Goal: Task Accomplishment & Management: Complete application form

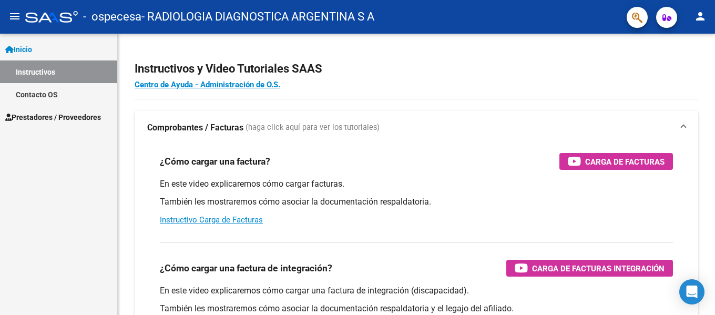
click at [55, 120] on span "Prestadores / Proveedores" at bounding box center [53, 118] width 96 height 12
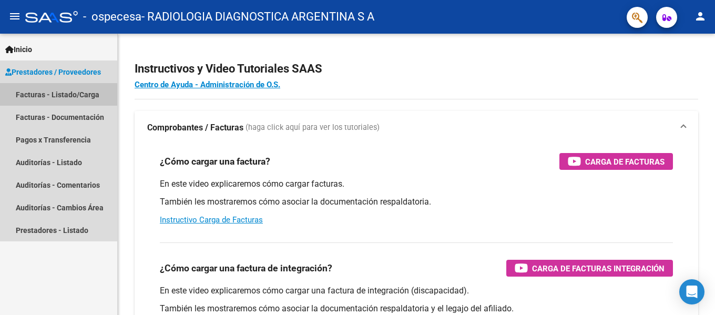
click at [66, 94] on link "Facturas - Listado/Carga" at bounding box center [58, 94] width 117 height 23
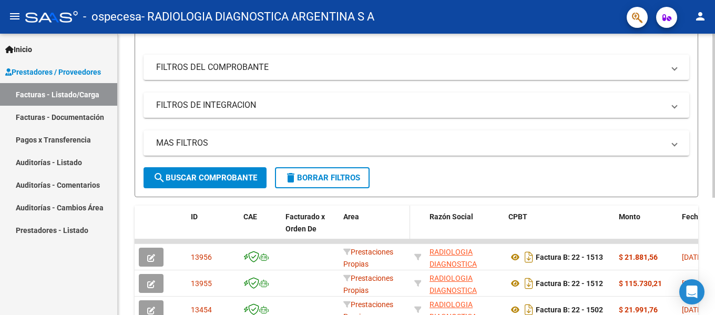
scroll to position [201, 0]
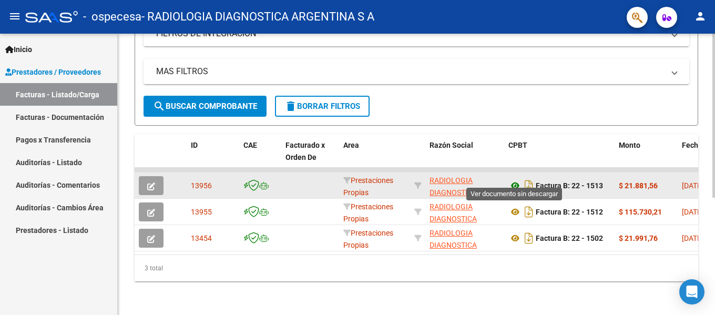
click at [519, 179] on icon at bounding box center [516, 185] width 14 height 13
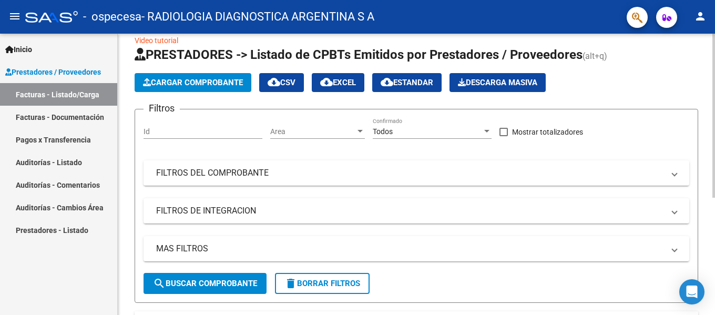
scroll to position [0, 0]
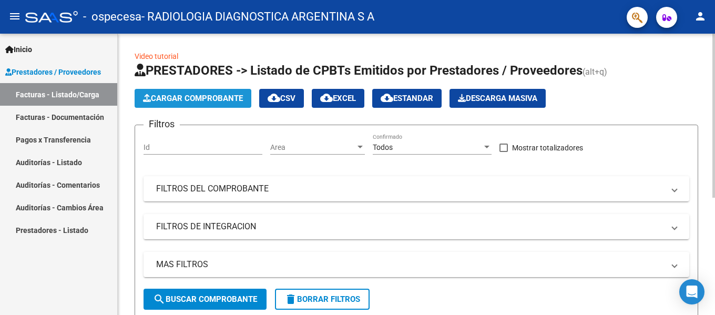
click at [225, 95] on span "Cargar Comprobante" at bounding box center [193, 98] width 100 height 9
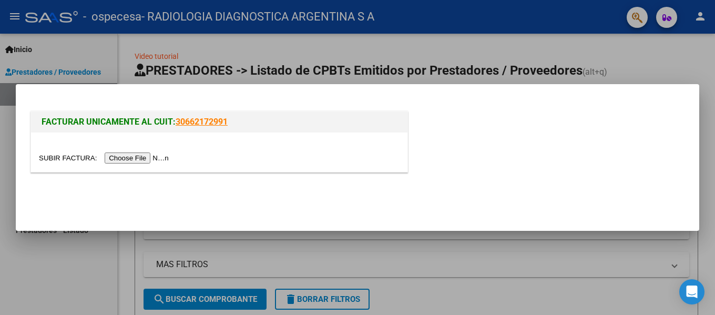
click at [696, 49] on div at bounding box center [357, 157] width 715 height 315
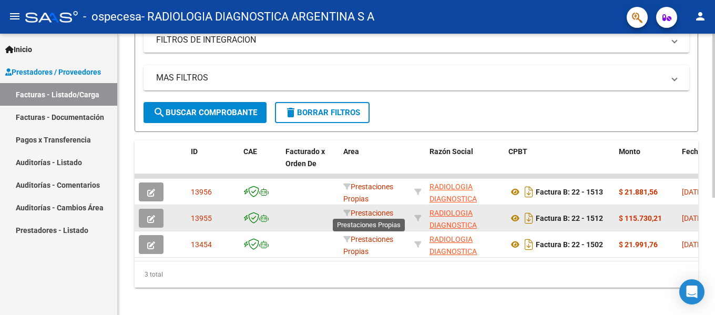
scroll to position [201, 0]
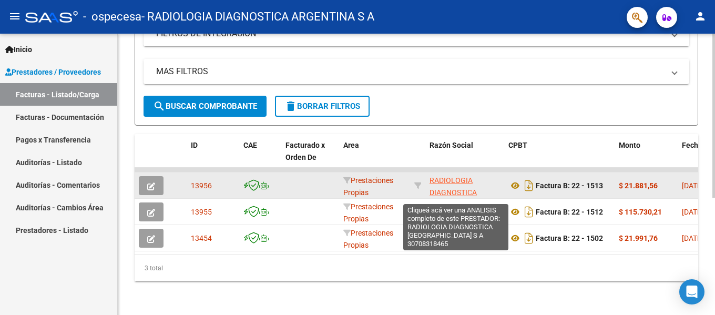
click at [454, 180] on span "RADIOLOGIA DIAGNOSTICA ARGENTINA S A" at bounding box center [456, 192] width 53 height 33
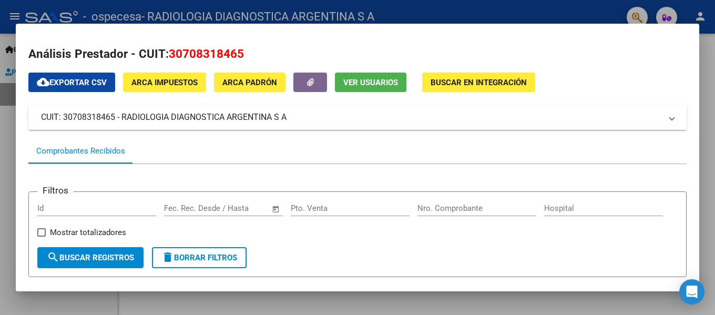
scroll to position [0, 0]
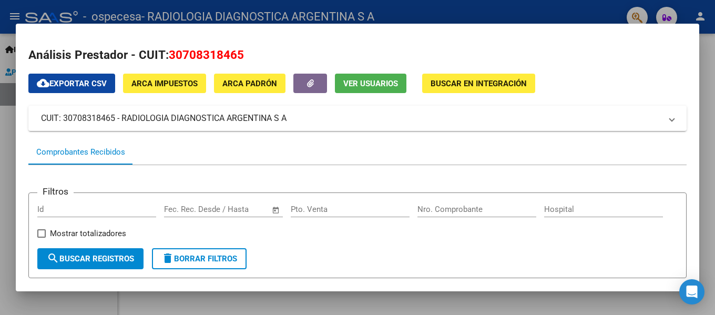
click at [705, 124] on div at bounding box center [357, 157] width 715 height 315
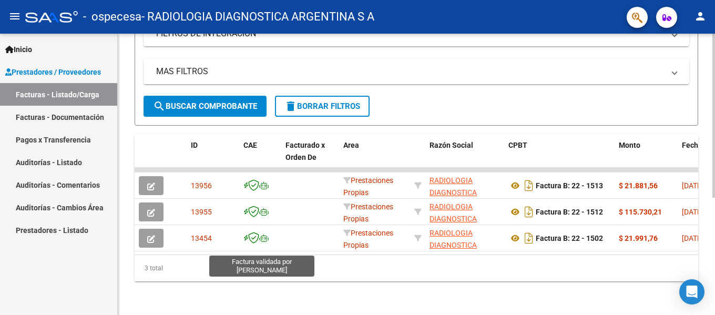
scroll to position [201, 0]
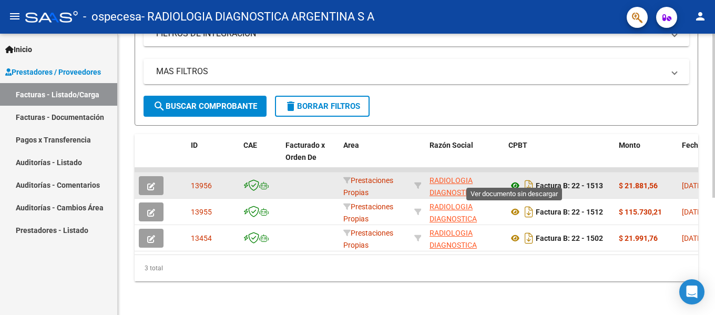
click at [513, 179] on icon at bounding box center [516, 185] width 14 height 13
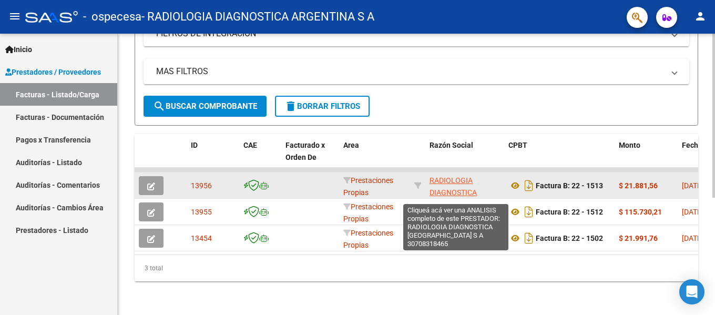
click at [462, 180] on span "RADIOLOGIA DIAGNOSTICA ARGENTINA S A" at bounding box center [456, 192] width 53 height 33
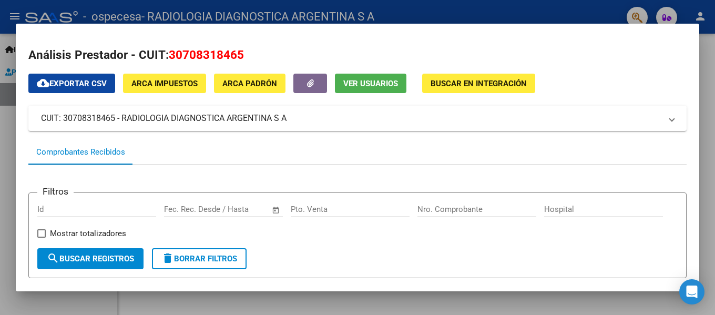
click at [544, 8] on div at bounding box center [357, 157] width 715 height 315
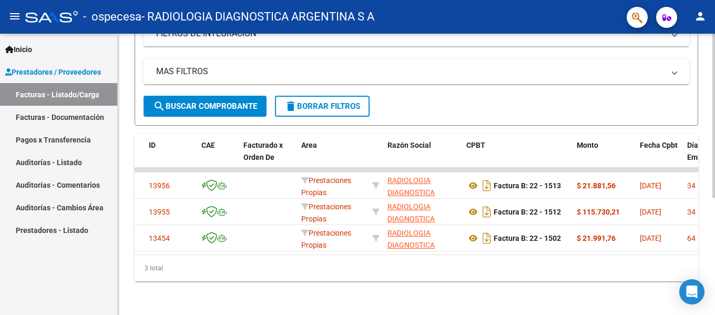
scroll to position [0, 0]
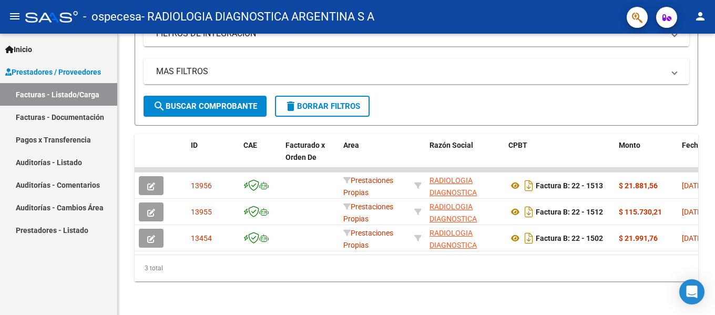
click at [79, 144] on link "Pagos x Transferencia" at bounding box center [58, 139] width 117 height 23
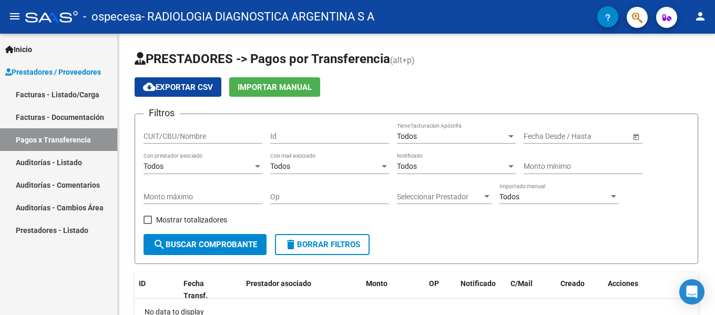
click at [85, 76] on span "Prestadores / Proveedores" at bounding box center [53, 72] width 96 height 12
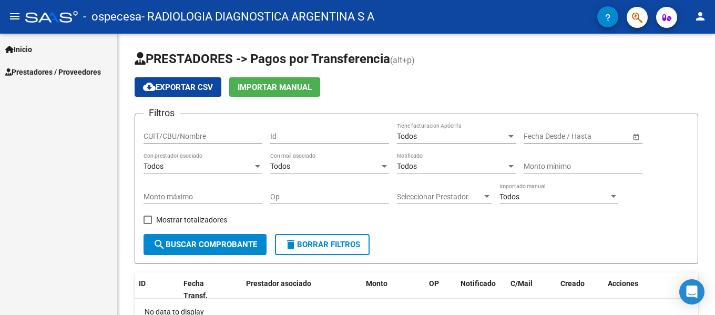
click at [85, 72] on span "Prestadores / Proveedores" at bounding box center [53, 72] width 96 height 12
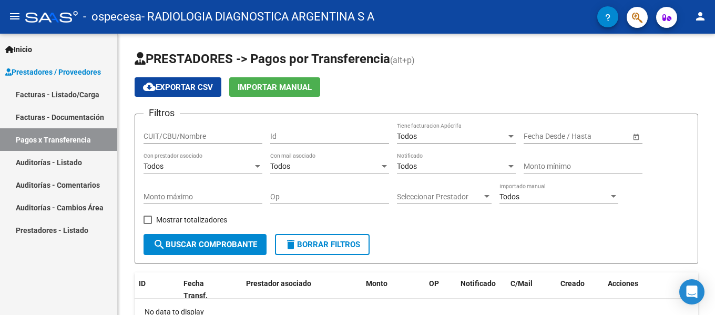
click at [71, 94] on link "Facturas - Listado/Carga" at bounding box center [58, 94] width 117 height 23
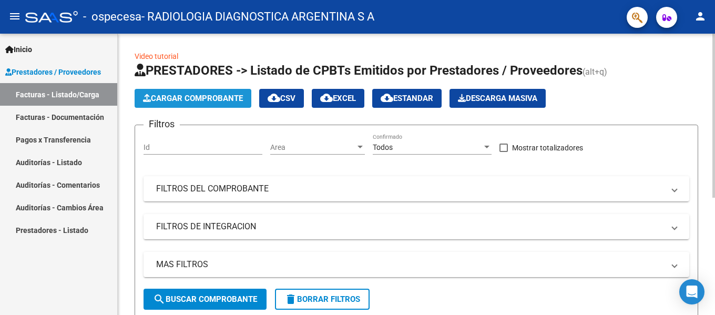
click at [214, 104] on button "Cargar Comprobante" at bounding box center [193, 98] width 117 height 19
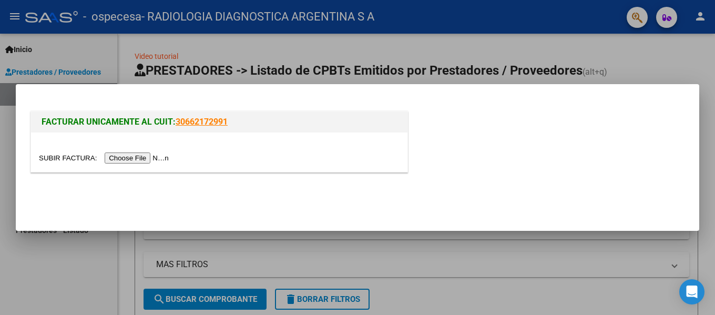
click at [172, 162] on input "file" at bounding box center [105, 158] width 133 height 11
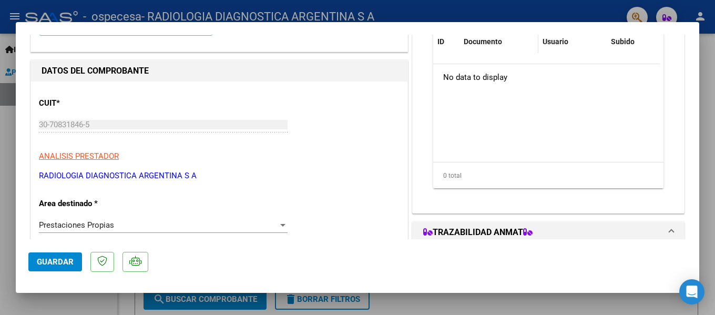
scroll to position [53, 0]
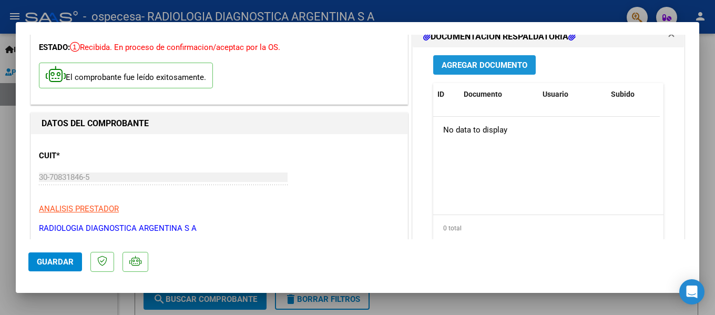
click at [488, 67] on span "Agregar Documento" at bounding box center [485, 64] width 86 height 9
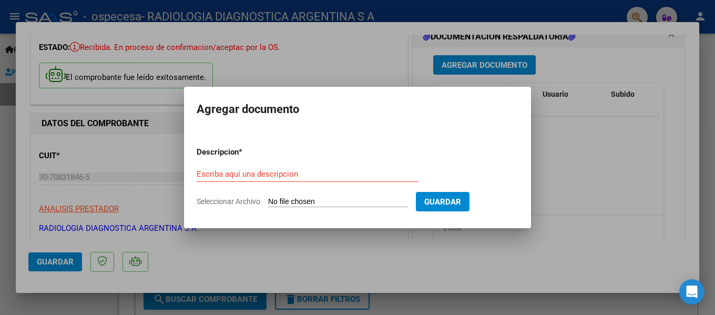
click at [245, 198] on span "Seleccionar Archivo" at bounding box center [229, 201] width 64 height 8
click at [268, 198] on input "Seleccionar Archivo" at bounding box center [337, 202] width 139 height 10
click at [255, 180] on div "Escriba aquí una descripcion" at bounding box center [308, 174] width 222 height 16
click at [252, 176] on input "Escriba aquí una descripcion" at bounding box center [308, 173] width 222 height 9
click at [233, 208] on form "Descripcion * Escriba aquí una descripcion Seleccionar Archivo Guardar" at bounding box center [358, 176] width 322 height 77
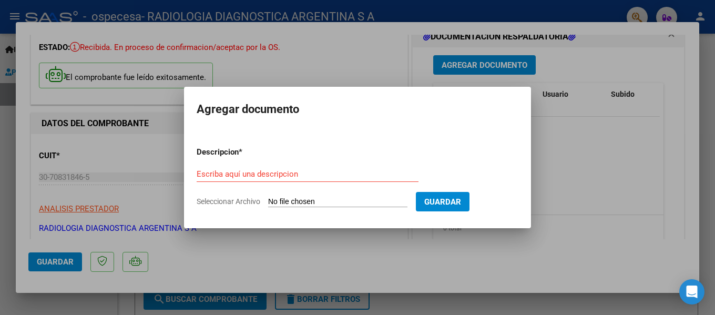
click at [235, 203] on span "Seleccionar Archivo" at bounding box center [229, 201] width 64 height 8
click at [268, 203] on input "Seleccionar Archivo" at bounding box center [337, 202] width 139 height 10
click at [230, 199] on span "Seleccionar Archivo" at bounding box center [229, 201] width 64 height 8
click at [268, 199] on input "Seleccionar Archivo" at bounding box center [337, 202] width 139 height 10
type input "C:\fakepath\CERAMISTAS- DOC [DATE].pdf"
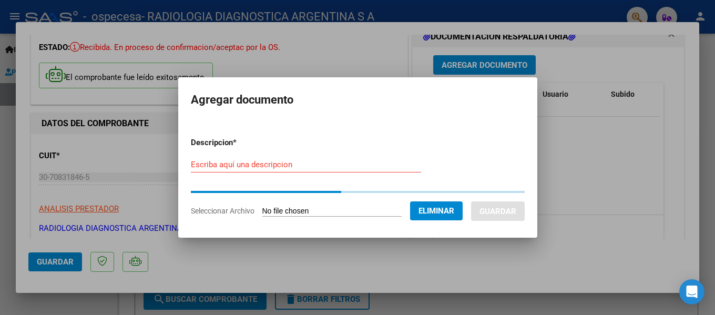
click at [246, 165] on input "Escriba aquí una descripcion" at bounding box center [306, 164] width 230 height 9
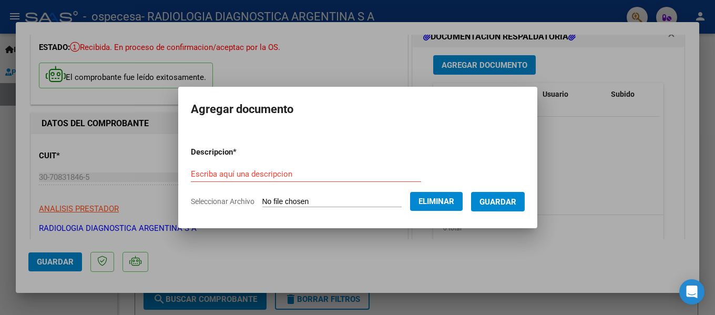
click at [246, 163] on form "Descripcion * Escriba aquí una descripcion Seleccionar Archivo Eliminar Guardar" at bounding box center [358, 176] width 334 height 77
drag, startPoint x: 241, startPoint y: 168, endPoint x: 239, endPoint y: 175, distance: 7.8
click at [241, 169] on div "Escriba aquí una descripcion" at bounding box center [306, 174] width 230 height 16
click at [237, 176] on input "Escriba aquí una descripcion" at bounding box center [306, 173] width 230 height 9
type input "PERIODO [DATE]"
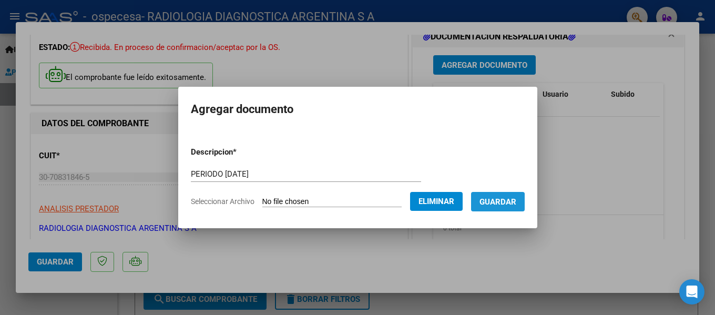
click at [499, 204] on span "Guardar" at bounding box center [498, 201] width 37 height 9
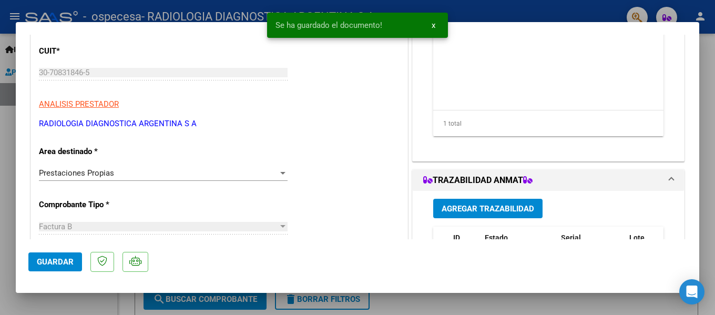
scroll to position [210, 0]
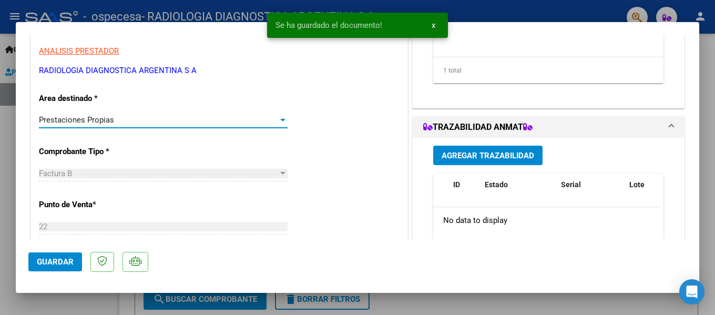
click at [183, 121] on div "Prestaciones Propias" at bounding box center [158, 119] width 239 height 9
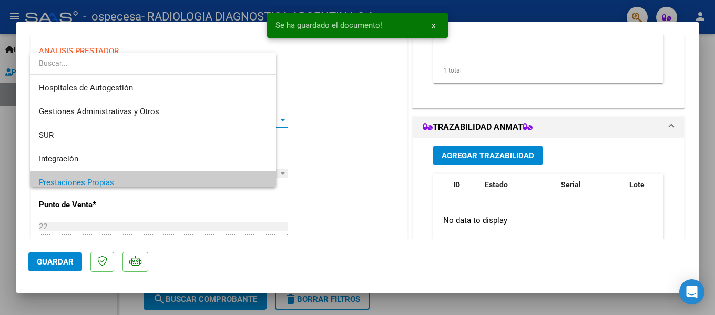
scroll to position [63, 0]
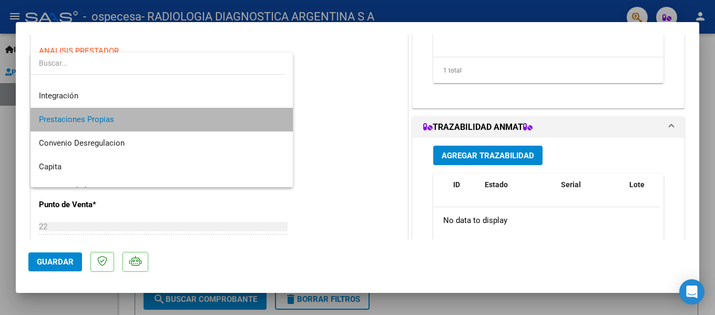
click at [183, 121] on span "Prestaciones Propias" at bounding box center [162, 120] width 246 height 24
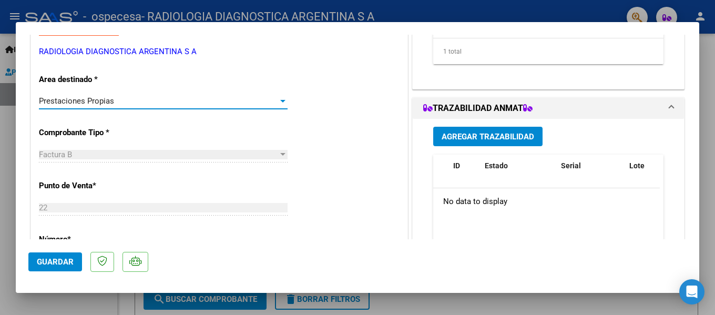
scroll to position [263, 0]
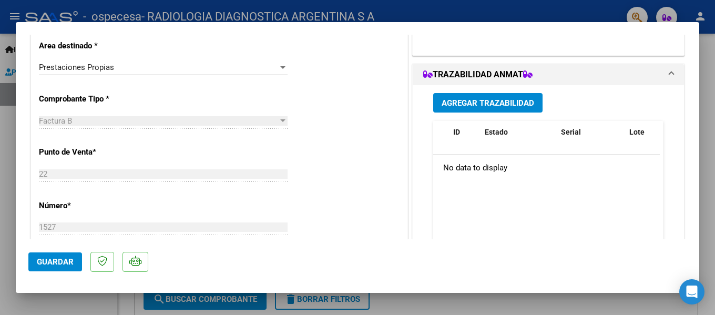
click at [186, 117] on div "Factura B" at bounding box center [158, 120] width 239 height 9
click at [185, 123] on div "Factura B" at bounding box center [158, 120] width 239 height 9
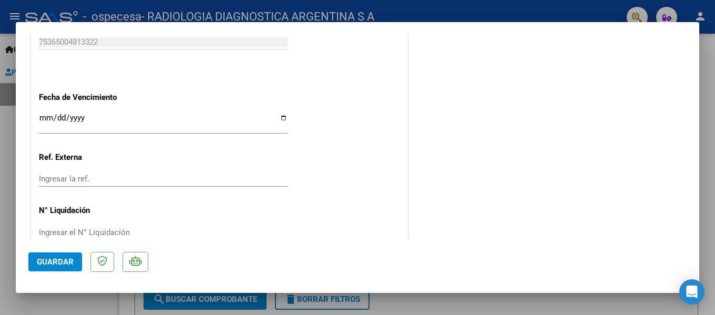
scroll to position [631, 0]
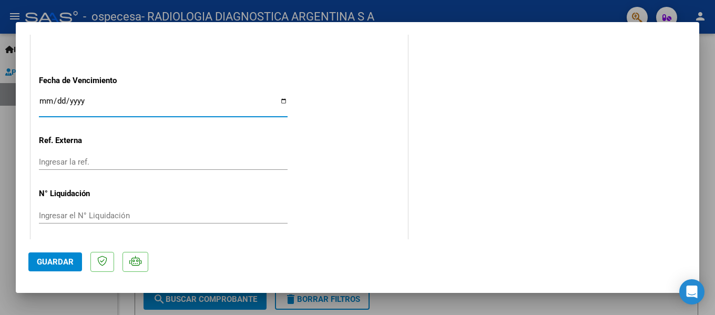
click at [279, 102] on input "Ingresar la fecha" at bounding box center [163, 105] width 249 height 17
type input "[DATE]"
click at [114, 164] on input "Ingresar la ref." at bounding box center [163, 161] width 249 height 9
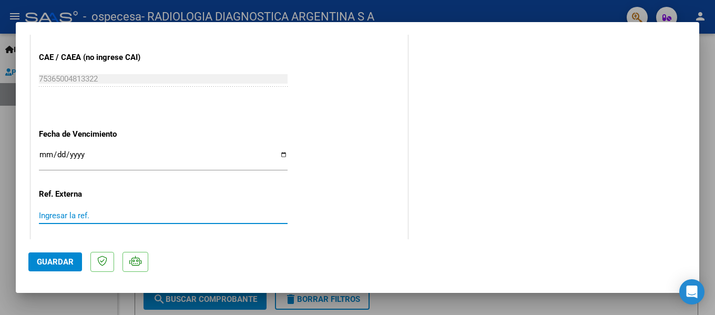
scroll to position [635, 0]
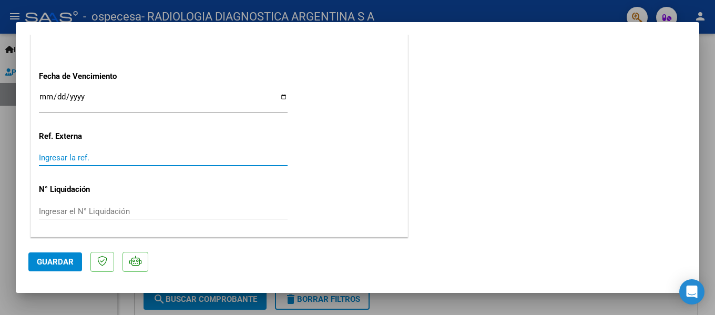
click at [68, 264] on span "Guardar" at bounding box center [55, 261] width 37 height 9
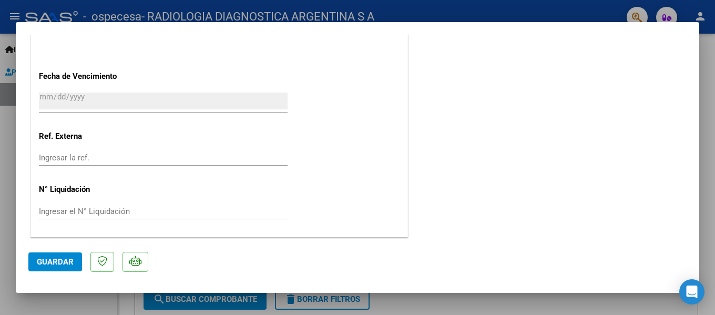
click at [704, 164] on div at bounding box center [357, 157] width 715 height 315
type input "$ 0,00"
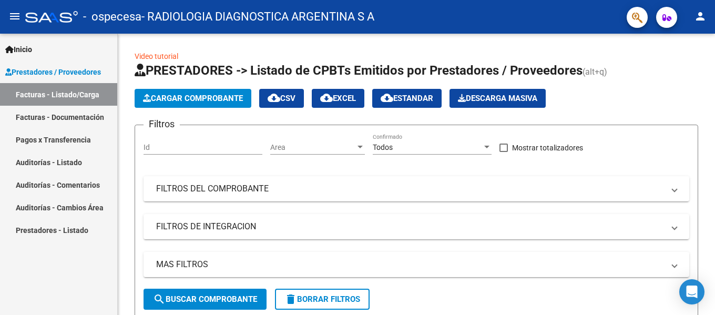
click at [62, 72] on span "Prestadores / Proveedores" at bounding box center [53, 72] width 96 height 12
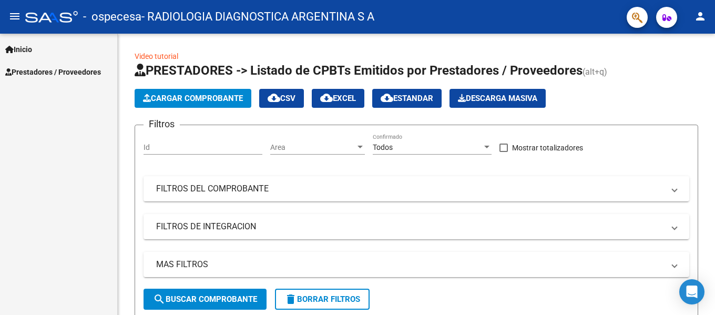
click at [62, 72] on span "Prestadores / Proveedores" at bounding box center [53, 72] width 96 height 12
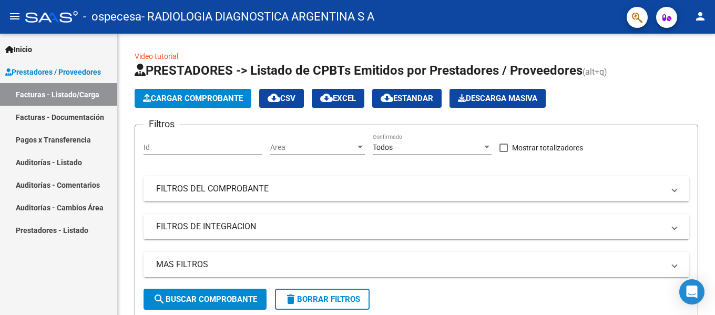
click at [60, 115] on link "Facturas - Documentación" at bounding box center [58, 117] width 117 height 23
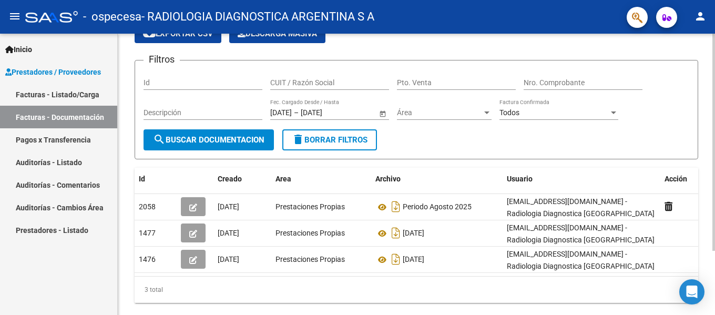
scroll to position [83, 0]
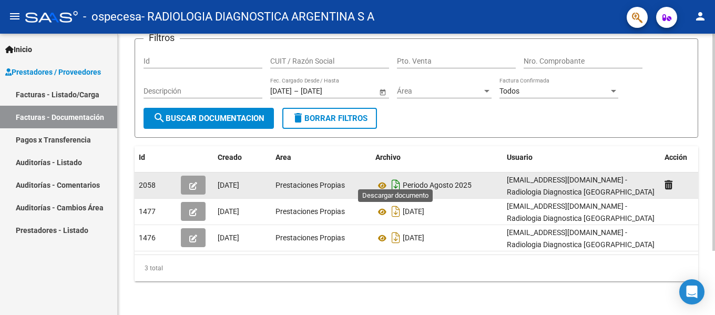
click at [394, 179] on icon "Descargar documento" at bounding box center [396, 185] width 14 height 17
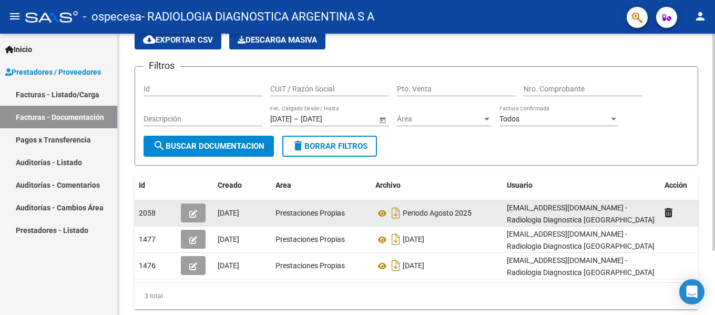
scroll to position [31, 0]
